Goal: Find specific page/section: Find specific page/section

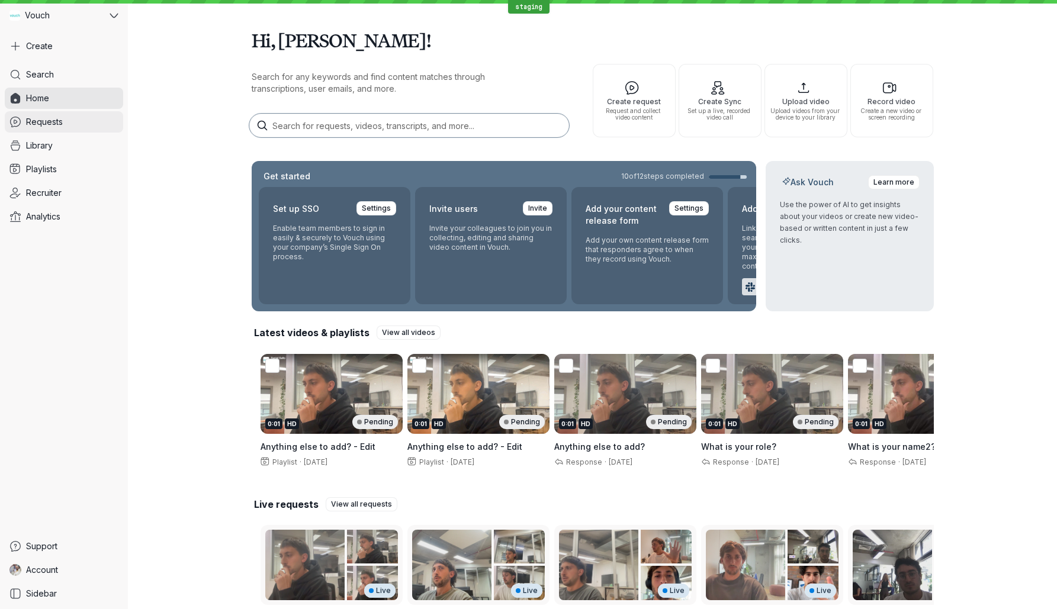
click at [99, 120] on link "Requests" at bounding box center [64, 121] width 118 height 21
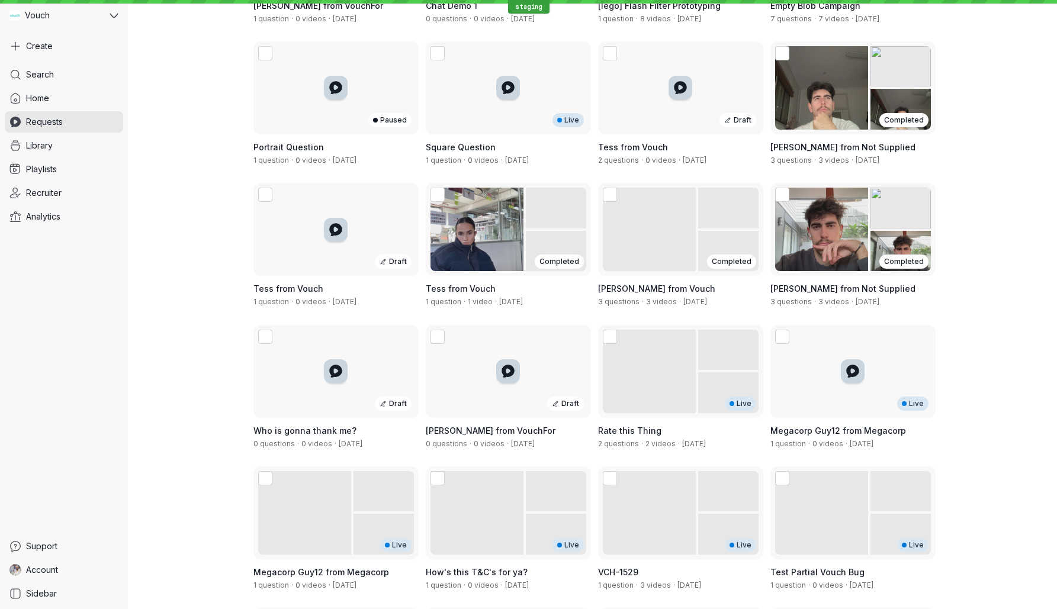
scroll to position [1765, 0]
